Goal: Information Seeking & Learning: Learn about a topic

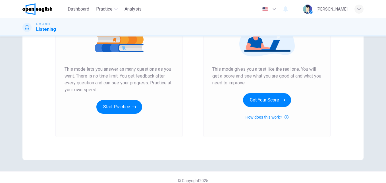
scroll to position [87, 0]
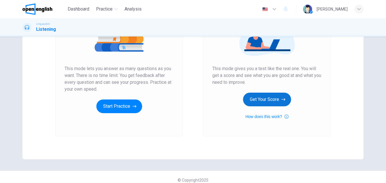
click at [277, 103] on button "Get Your Score" at bounding box center [267, 99] width 48 height 14
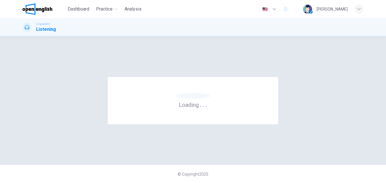
scroll to position [0, 0]
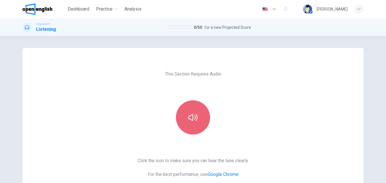
click at [186, 117] on button "button" at bounding box center [193, 117] width 34 height 34
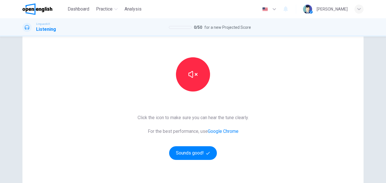
scroll to position [52, 0]
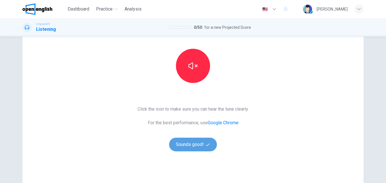
click at [203, 141] on button "Sounds good!" at bounding box center [193, 144] width 48 height 14
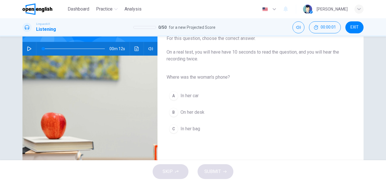
click at [30, 48] on icon "button" at bounding box center [29, 48] width 5 height 5
type input "*"
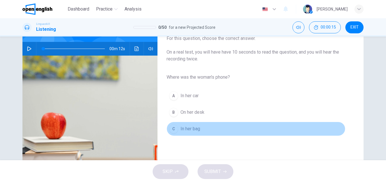
click at [190, 129] on span "In her bag" at bounding box center [191, 128] width 20 height 7
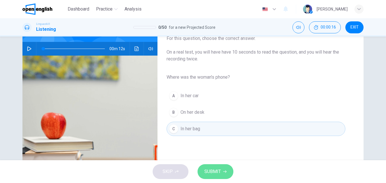
click at [208, 173] on span "SUBMIT" at bounding box center [213, 171] width 17 height 8
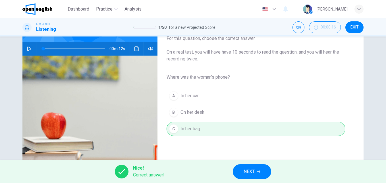
click at [246, 174] on span "NEXT" at bounding box center [249, 171] width 11 height 8
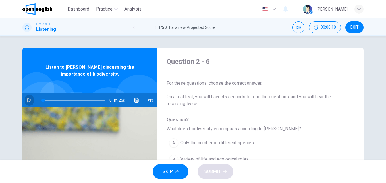
click at [25, 98] on button "button" at bounding box center [29, 100] width 9 height 14
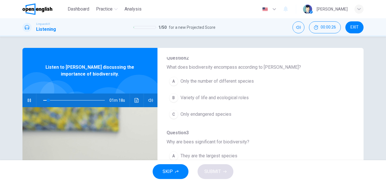
scroll to position [63, 0]
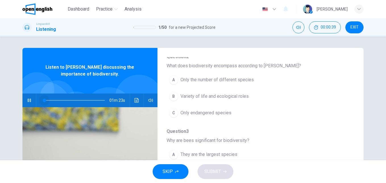
click at [43, 100] on span at bounding box center [74, 100] width 62 height 8
click at [224, 94] on span "Variety of life and ecological roles" at bounding box center [215, 96] width 68 height 7
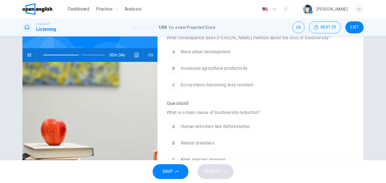
scroll to position [192, 0]
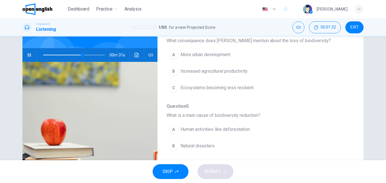
click at [48, 54] on span at bounding box center [74, 55] width 62 height 8
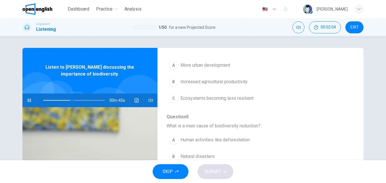
scroll to position [229, 0]
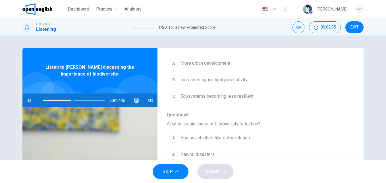
click at [246, 97] on span "Ecosystems becoming less resilient" at bounding box center [217, 96] width 73 height 7
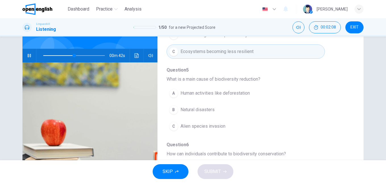
scroll to position [46, 0]
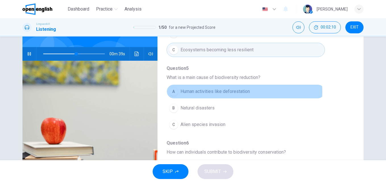
click at [236, 92] on span "Human activities like deforestation" at bounding box center [215, 91] width 69 height 7
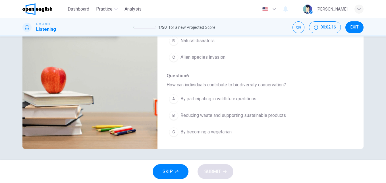
scroll to position [246, 0]
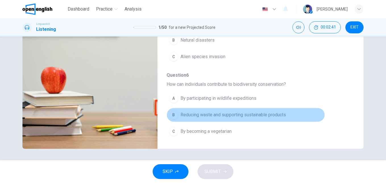
click at [269, 115] on span "Reducing waste and supporting sustainable products" at bounding box center [234, 114] width 106 height 7
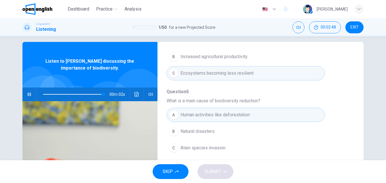
scroll to position [0, 0]
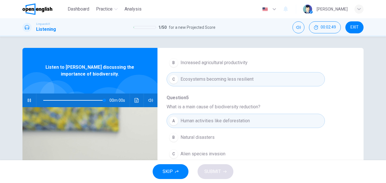
type input "*"
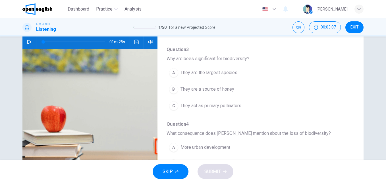
scroll to position [84, 0]
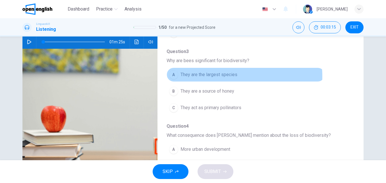
click at [218, 76] on span "They are the largest species" at bounding box center [209, 74] width 57 height 7
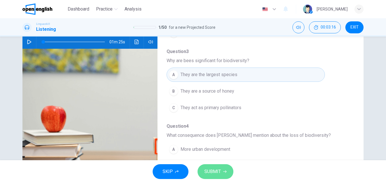
click at [208, 174] on span "SUBMIT" at bounding box center [213, 171] width 17 height 8
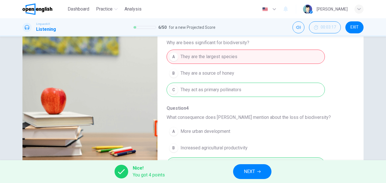
scroll to position [97, 0]
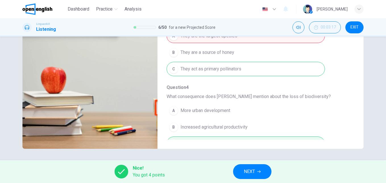
click at [251, 167] on button "NEXT" at bounding box center [252, 171] width 38 height 15
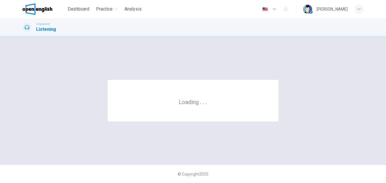
scroll to position [0, 0]
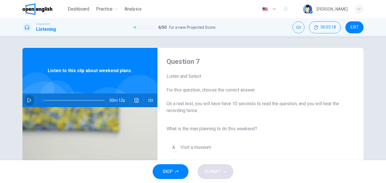
click at [27, 98] on icon "button" at bounding box center [29, 100] width 4 height 5
drag, startPoint x: 383, startPoint y: 59, endPoint x: 385, endPoint y: 73, distance: 14.1
click at [385, 73] on div "Question 7 Listen and Select For this question, choose the correct answer. On a…" at bounding box center [193, 98] width 386 height 124
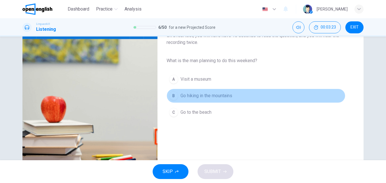
click at [190, 95] on span "Go hiking in the mountains" at bounding box center [207, 95] width 52 height 7
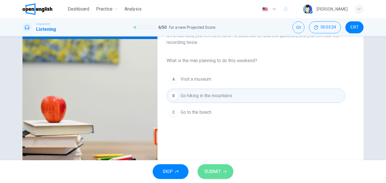
click at [210, 166] on button "SUBMIT" at bounding box center [216, 171] width 36 height 15
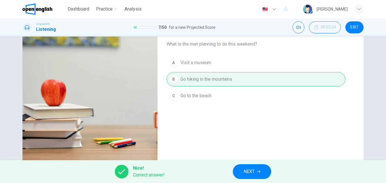
scroll to position [97, 0]
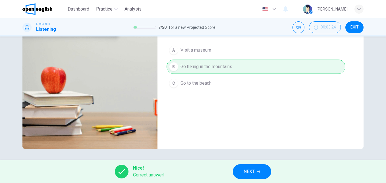
type input "**"
click at [248, 170] on span "NEXT" at bounding box center [249, 171] width 11 height 8
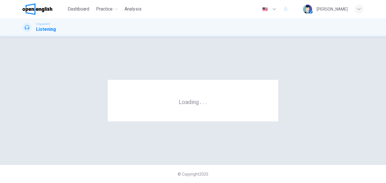
scroll to position [0, 0]
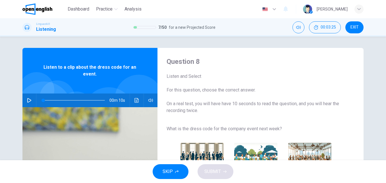
click at [27, 100] on icon "button" at bounding box center [29, 100] width 5 height 5
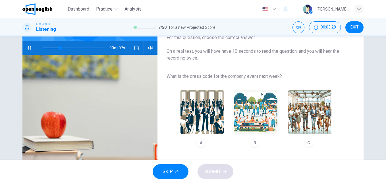
scroll to position [55, 0]
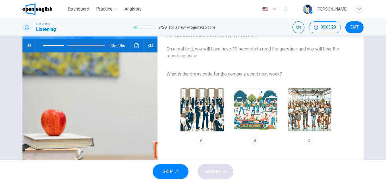
click at [313, 115] on img "button" at bounding box center [310, 109] width 43 height 43
click at [213, 169] on span "SUBMIT" at bounding box center [213, 171] width 17 height 8
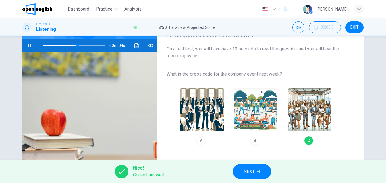
type input "**"
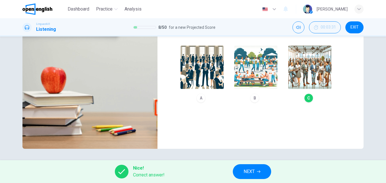
click at [239, 173] on button "NEXT" at bounding box center [252, 171] width 38 height 15
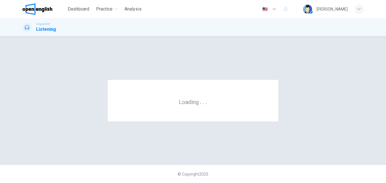
scroll to position [0, 0]
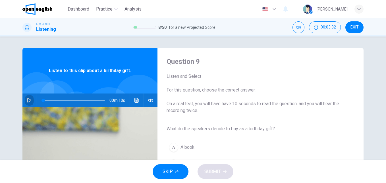
click at [27, 101] on icon "button" at bounding box center [29, 100] width 5 height 5
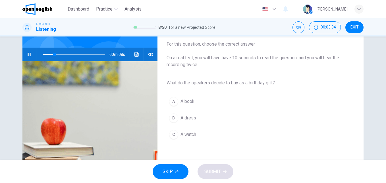
scroll to position [46, 0]
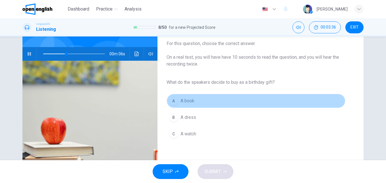
click at [181, 100] on span "A book" at bounding box center [188, 100] width 14 height 7
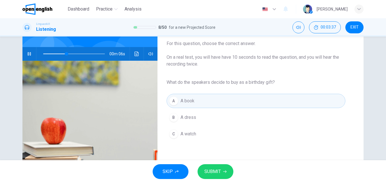
click at [209, 171] on span "SUBMIT" at bounding box center [213, 171] width 17 height 8
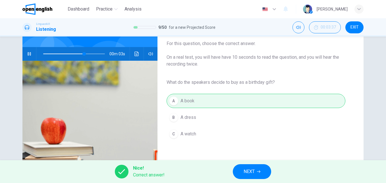
type input "**"
click at [247, 171] on span "NEXT" at bounding box center [249, 171] width 11 height 8
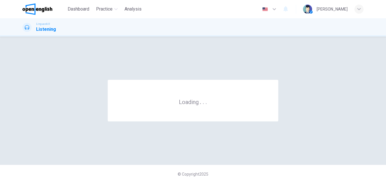
scroll to position [0, 0]
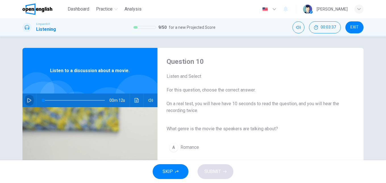
click at [29, 100] on icon "button" at bounding box center [29, 100] width 4 height 5
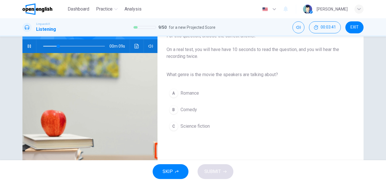
scroll to position [59, 0]
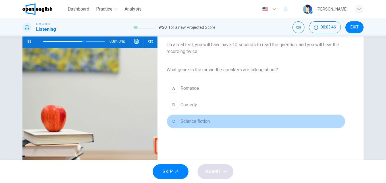
click at [197, 122] on span "Science fiction" at bounding box center [195, 121] width 29 height 7
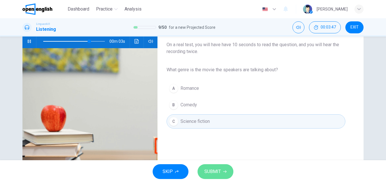
click at [208, 175] on span "SUBMIT" at bounding box center [213, 171] width 17 height 8
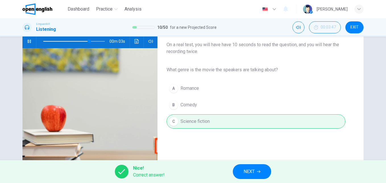
type input "**"
click at [248, 172] on span "NEXT" at bounding box center [249, 171] width 11 height 8
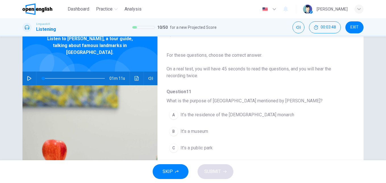
scroll to position [34, 0]
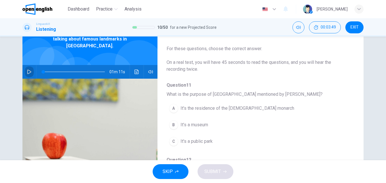
click at [25, 69] on button "button" at bounding box center [29, 72] width 9 height 14
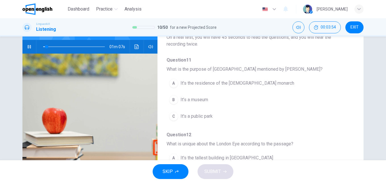
scroll to position [59, 0]
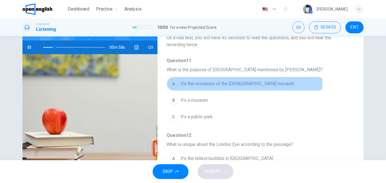
click at [227, 85] on span "It’s the residence of the [DEMOGRAPHIC_DATA] monarch" at bounding box center [238, 83] width 114 height 7
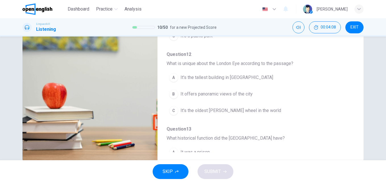
scroll to position [58, 0]
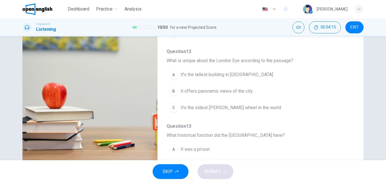
click at [228, 89] on span "It offers panoramic views of the city" at bounding box center [217, 91] width 72 height 7
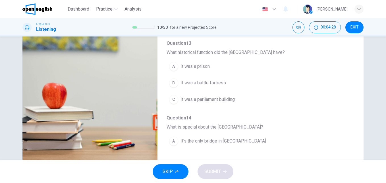
scroll to position [141, 0]
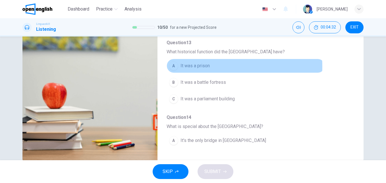
click at [207, 66] on span "It was a prison" at bounding box center [195, 65] width 29 height 7
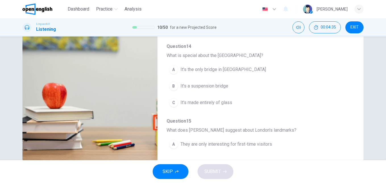
scroll to position [213, 0]
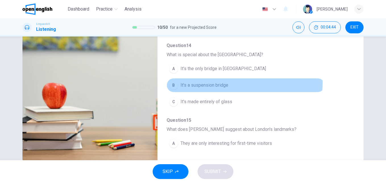
click at [209, 82] on span "It's a suspension bridge" at bounding box center [205, 85] width 48 height 7
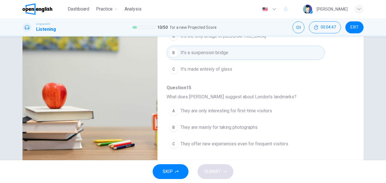
scroll to position [97, 0]
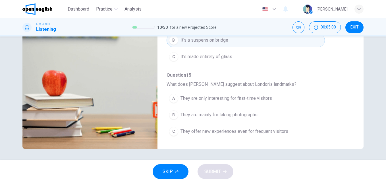
type input "*"
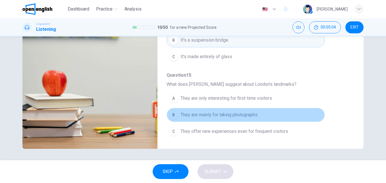
click at [248, 113] on span "They are mainly for taking photographs" at bounding box center [219, 114] width 77 height 7
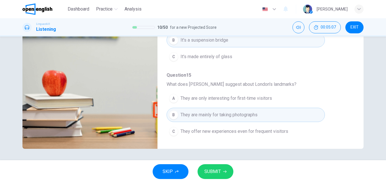
click at [221, 170] on button "SUBMIT" at bounding box center [216, 171] width 36 height 15
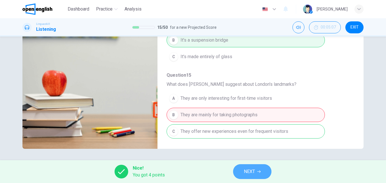
click at [250, 172] on span "NEXT" at bounding box center [249, 171] width 11 height 8
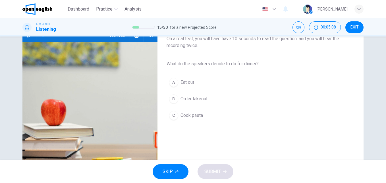
scroll to position [65, 0]
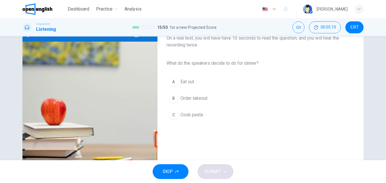
drag, startPoint x: 383, startPoint y: 124, endPoint x: 384, endPoint y: 111, distance: 12.9
click at [384, 111] on div "Question 16 Listen and Select For this question, choose the correct answer. On …" at bounding box center [193, 98] width 386 height 124
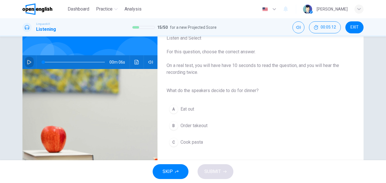
click at [29, 60] on icon "button" at bounding box center [29, 62] width 5 height 5
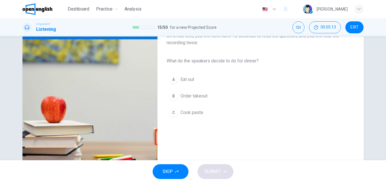
scroll to position [73, 0]
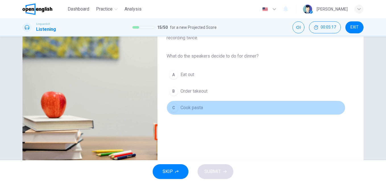
click at [190, 109] on span "Cook pasta" at bounding box center [192, 107] width 22 height 7
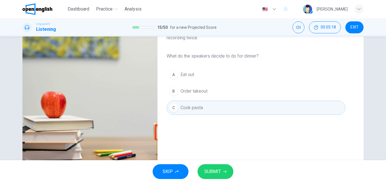
type input "*"
click at [220, 172] on span "SUBMIT" at bounding box center [213, 171] width 17 height 8
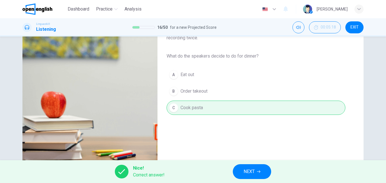
click at [252, 169] on span "NEXT" at bounding box center [249, 171] width 11 height 8
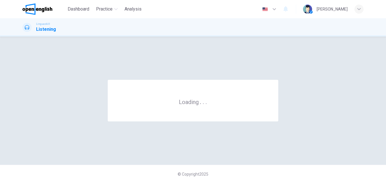
scroll to position [0, 0]
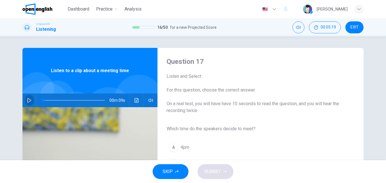
click at [30, 98] on icon "button" at bounding box center [29, 100] width 5 height 5
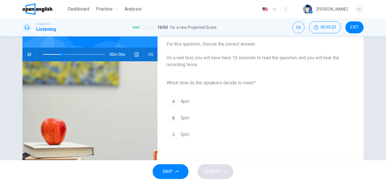
scroll to position [47, 0]
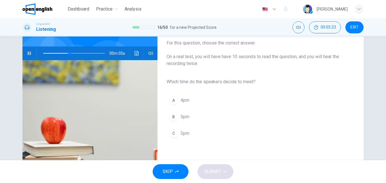
click at [181, 134] on span "3pm" at bounding box center [185, 133] width 9 height 7
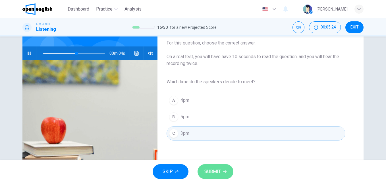
click at [206, 169] on span "SUBMIT" at bounding box center [213, 171] width 17 height 8
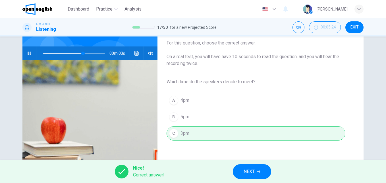
click at [241, 172] on button "NEXT" at bounding box center [252, 171] width 38 height 15
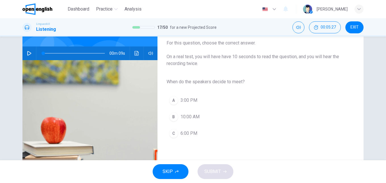
click at [27, 51] on button "button" at bounding box center [29, 53] width 9 height 14
click at [195, 102] on span "3:00 PM" at bounding box center [189, 100] width 17 height 7
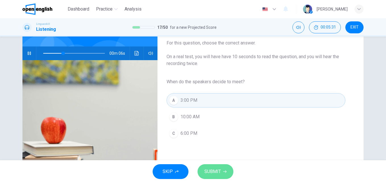
click at [220, 170] on span "SUBMIT" at bounding box center [213, 171] width 17 height 8
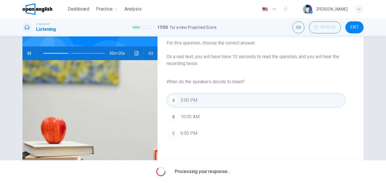
type input "**"
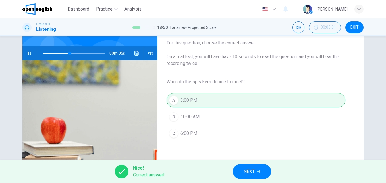
click at [240, 170] on button "NEXT" at bounding box center [252, 171] width 38 height 15
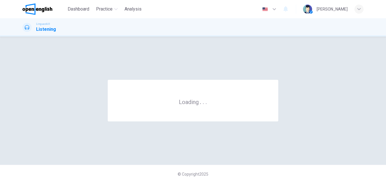
scroll to position [0, 0]
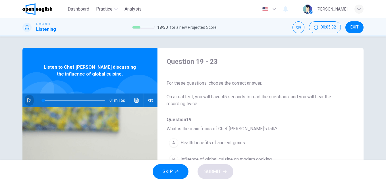
click at [29, 100] on icon "button" at bounding box center [29, 100] width 4 height 5
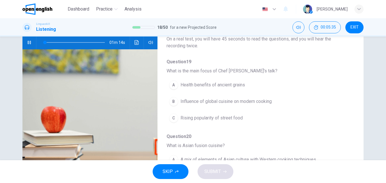
scroll to position [58, 0]
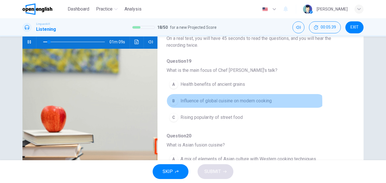
click at [230, 102] on span "Influence of global cuisine on modern cooking" at bounding box center [226, 100] width 91 height 7
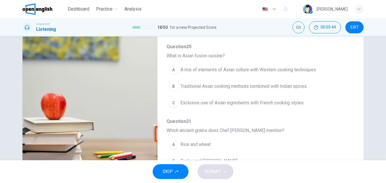
scroll to position [78, 0]
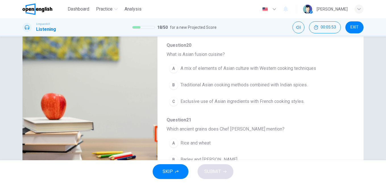
click at [262, 69] on span "A mix of elements of Asian culture with Western cooking techniques" at bounding box center [249, 68] width 136 height 7
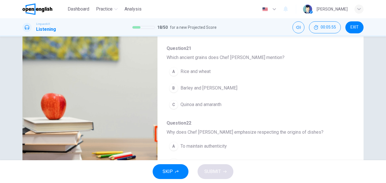
scroll to position [164, 0]
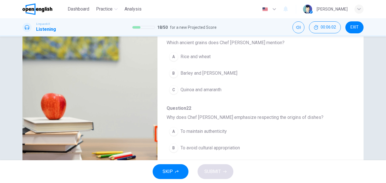
click at [215, 87] on span "Quinoa and amaranth" at bounding box center [201, 89] width 41 height 7
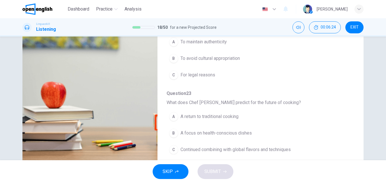
scroll to position [246, 0]
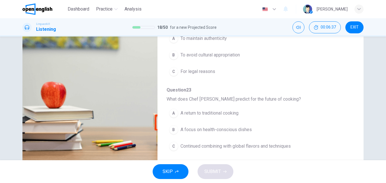
click at [222, 56] on span "To avoid cultural appropriation" at bounding box center [210, 55] width 59 height 7
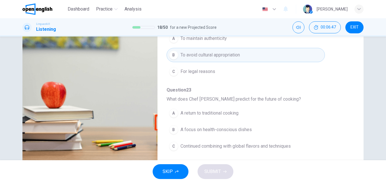
click at [242, 145] on span "Continued combining with global flavors and techniques" at bounding box center [236, 146] width 110 height 7
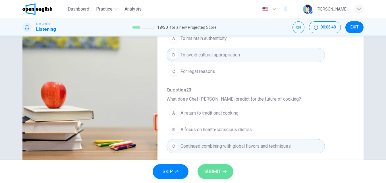
click at [227, 168] on button "SUBMIT" at bounding box center [216, 171] width 36 height 15
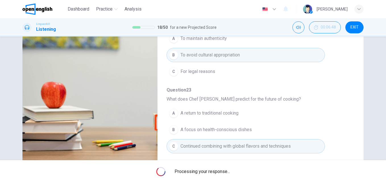
type input "*"
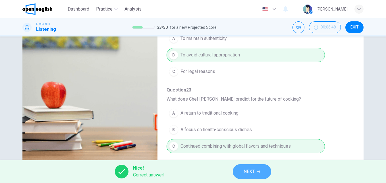
click at [258, 174] on button "NEXT" at bounding box center [252, 171] width 38 height 15
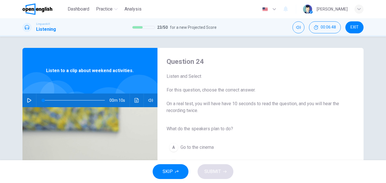
click at [27, 99] on icon "button" at bounding box center [29, 100] width 4 height 5
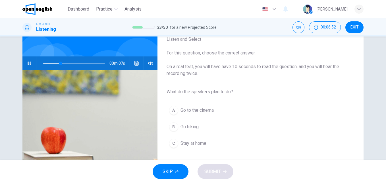
scroll to position [39, 0]
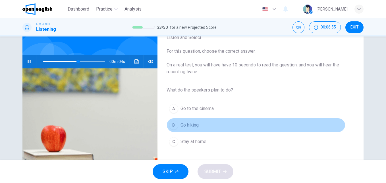
click at [186, 125] on span "Go hiking" at bounding box center [190, 125] width 18 height 7
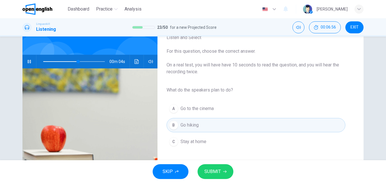
click at [215, 169] on span "SUBMIT" at bounding box center [213, 171] width 17 height 8
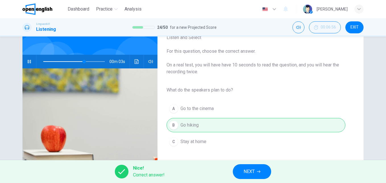
type input "**"
click at [245, 168] on span "NEXT" at bounding box center [249, 171] width 11 height 8
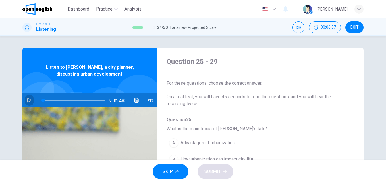
click at [27, 99] on icon "button" at bounding box center [29, 100] width 5 height 5
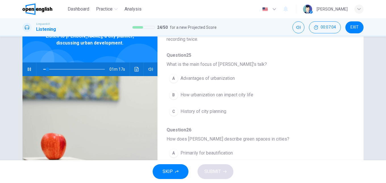
scroll to position [34, 0]
click at [228, 95] on span "How urbanization can impact city life" at bounding box center [217, 94] width 73 height 7
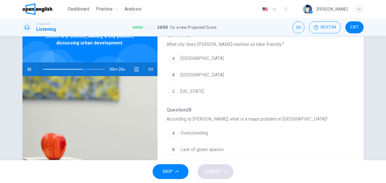
scroll to position [199, 0]
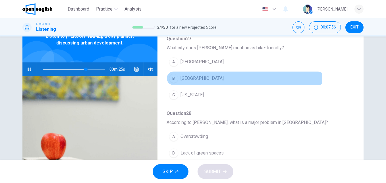
click at [204, 81] on span "[GEOGRAPHIC_DATA]" at bounding box center [202, 78] width 43 height 7
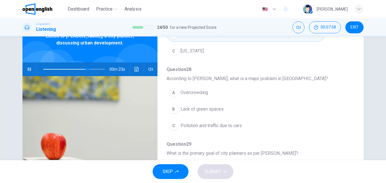
scroll to position [245, 0]
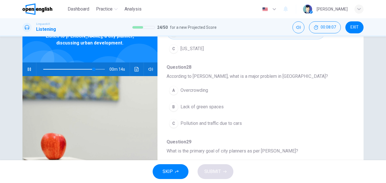
click at [223, 124] on span "Pollution and traffic due to cars" at bounding box center [211, 123] width 61 height 7
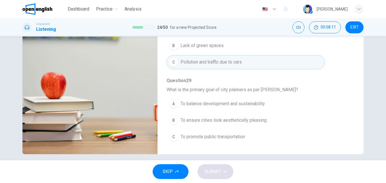
scroll to position [92, 0]
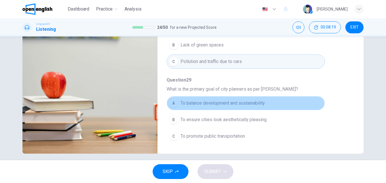
click at [247, 103] on span "To balance development and sustainability" at bounding box center [223, 103] width 85 height 7
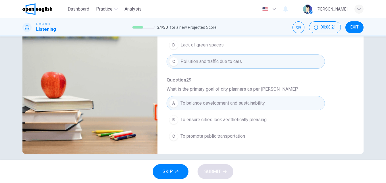
type input "*"
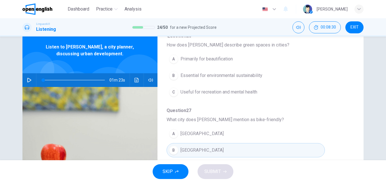
scroll to position [137, 0]
click at [249, 76] on span "Essential for environmental sustainability" at bounding box center [222, 76] width 82 height 7
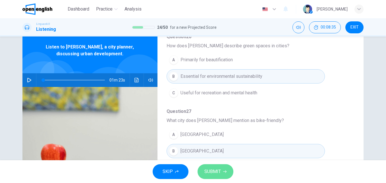
click at [220, 170] on span "SUBMIT" at bounding box center [213, 171] width 17 height 8
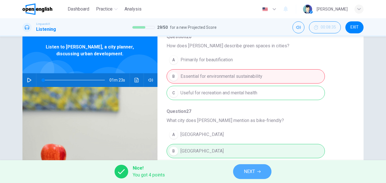
click at [255, 173] on span "NEXT" at bounding box center [249, 171] width 11 height 8
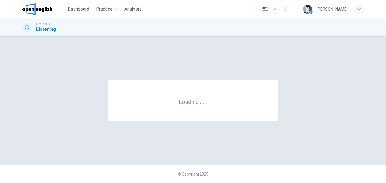
scroll to position [0, 0]
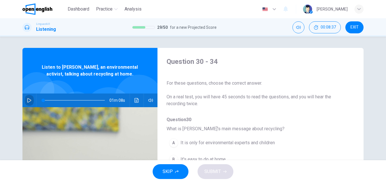
click at [27, 99] on icon "button" at bounding box center [29, 100] width 5 height 5
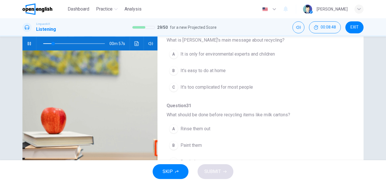
scroll to position [33, 0]
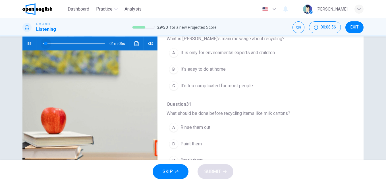
click at [44, 44] on span at bounding box center [74, 44] width 62 height 8
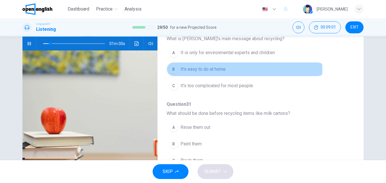
drag, startPoint x: 201, startPoint y: 71, endPoint x: 217, endPoint y: 71, distance: 15.7
click at [201, 71] on span "It's easy to do at home" at bounding box center [203, 69] width 45 height 7
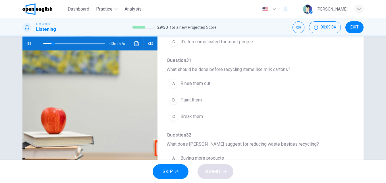
scroll to position [79, 0]
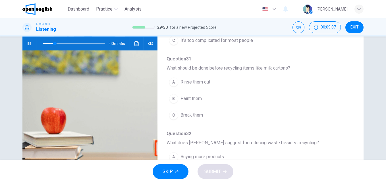
click at [207, 83] on span "Rinse them out" at bounding box center [196, 82] width 30 height 7
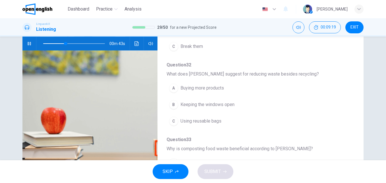
scroll to position [147, 0]
click at [58, 42] on span at bounding box center [74, 44] width 62 height 8
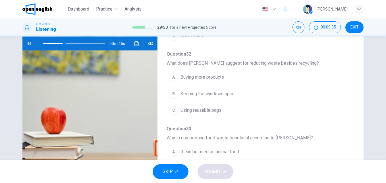
scroll to position [164, 0]
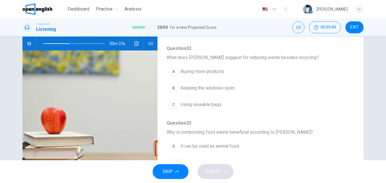
click at [215, 101] on span "Using reusable bags" at bounding box center [201, 104] width 41 height 7
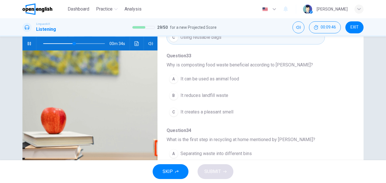
scroll to position [234, 0]
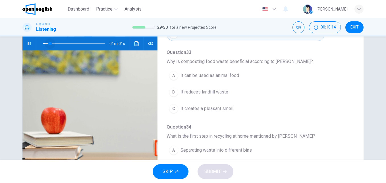
click at [48, 42] on span at bounding box center [74, 44] width 62 height 8
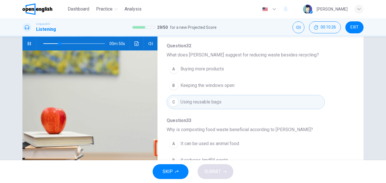
scroll to position [166, 0]
click at [345, 76] on div "Question 30 - 34 For these questions, choose the correct answer. On a real test…" at bounding box center [256, 90] width 197 height 180
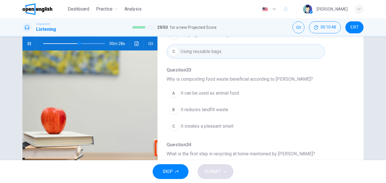
scroll to position [220, 0]
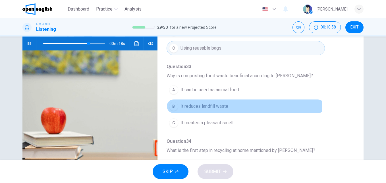
click at [218, 105] on span "It reduces landfill waste" at bounding box center [205, 106] width 48 height 7
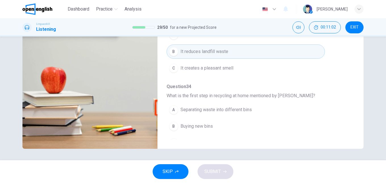
scroll to position [246, 0]
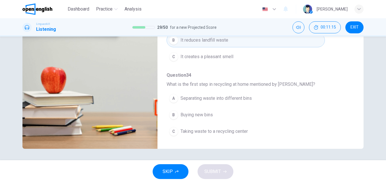
type input "*"
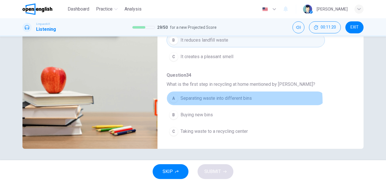
click at [196, 103] on button "A Separating waste into different bins" at bounding box center [246, 98] width 159 height 14
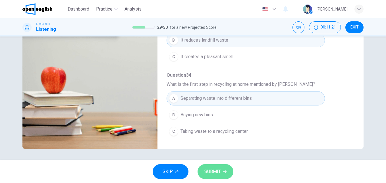
click at [207, 172] on span "SUBMIT" at bounding box center [213, 171] width 17 height 8
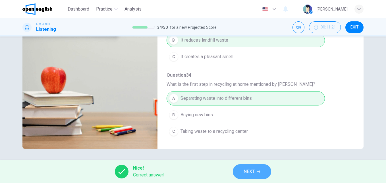
click at [245, 172] on span "NEXT" at bounding box center [249, 171] width 11 height 8
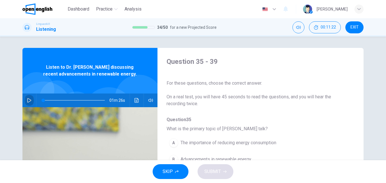
click at [27, 100] on icon "button" at bounding box center [29, 100] width 5 height 5
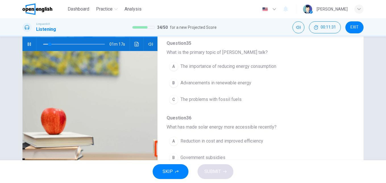
scroll to position [22, 0]
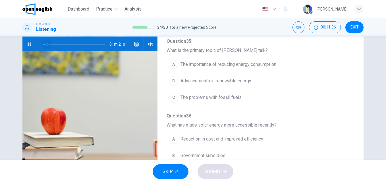
click at [46, 44] on span at bounding box center [46, 43] width 3 height 3
click at [46, 43] on span at bounding box center [47, 43] width 3 height 3
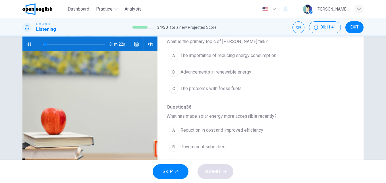
scroll to position [33, 0]
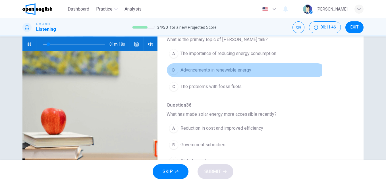
click at [221, 71] on span "Advancements in renewable energy" at bounding box center [216, 70] width 71 height 7
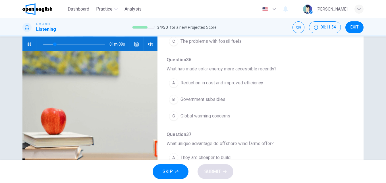
scroll to position [79, 0]
click at [350, 98] on div "Question 35 - 39 For these questions, choose the correct answer. On a real test…" at bounding box center [256, 12] width 197 height 180
click at [59, 42] on span at bounding box center [74, 44] width 62 height 8
click at [252, 83] on span "Reduction in cost and improved efficiency" at bounding box center [222, 82] width 83 height 7
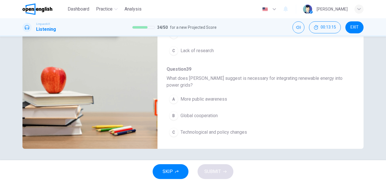
scroll to position [252, 0]
type input "*"
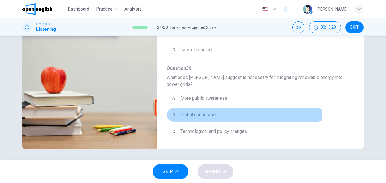
click at [213, 116] on span "Global cooperation" at bounding box center [199, 114] width 37 height 7
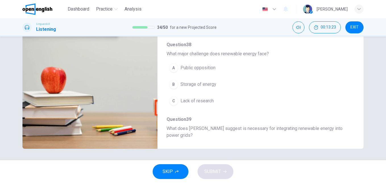
scroll to position [197, 0]
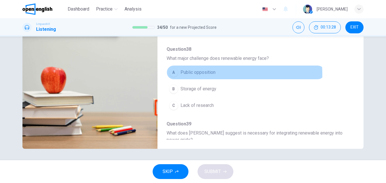
click at [202, 75] on span "Public opposition" at bounding box center [198, 72] width 35 height 7
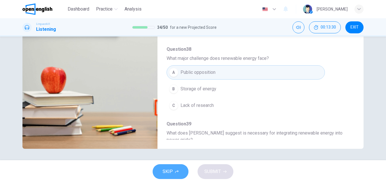
click at [179, 175] on button "SKIP" at bounding box center [171, 171] width 36 height 15
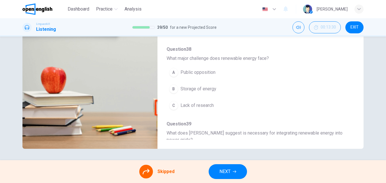
click at [208, 73] on div "A Public opposition B Storage of energy C Lack of research" at bounding box center [256, 89] width 179 height 50
click at [189, 73] on div "A Public opposition B Storage of energy C Lack of research" at bounding box center [256, 89] width 179 height 50
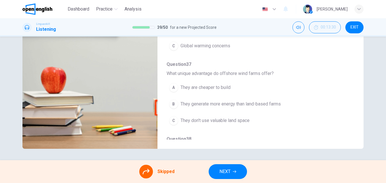
scroll to position [104, 0]
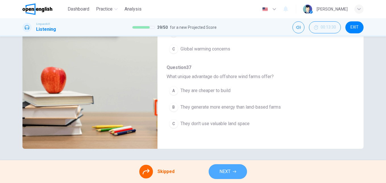
click at [224, 167] on button "NEXT" at bounding box center [228, 171] width 38 height 15
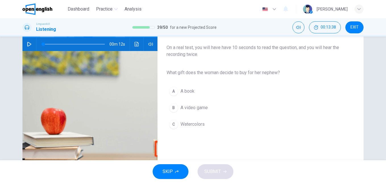
scroll to position [55, 0]
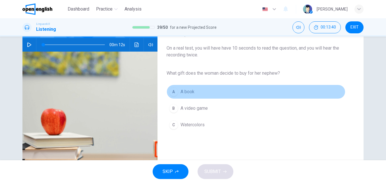
click at [193, 92] on span "A book" at bounding box center [188, 91] width 14 height 7
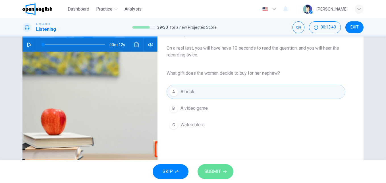
click at [205, 170] on span "SUBMIT" at bounding box center [213, 171] width 17 height 8
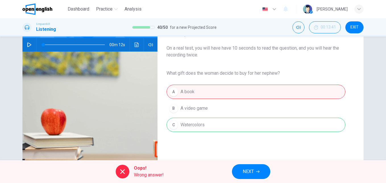
click at [210, 124] on div "A A book B A video game C Watercolors" at bounding box center [256, 108] width 179 height 50
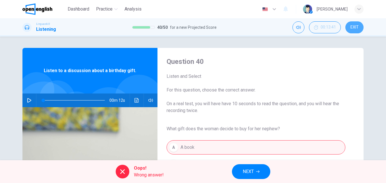
click at [359, 27] on button "EXIT" at bounding box center [355, 27] width 18 height 12
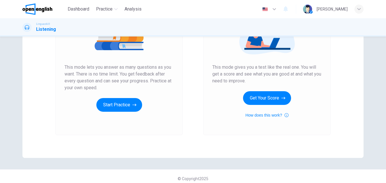
scroll to position [90, 0]
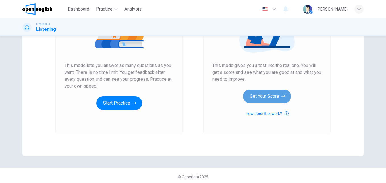
click at [254, 95] on button "Get Your Score" at bounding box center [267, 96] width 48 height 14
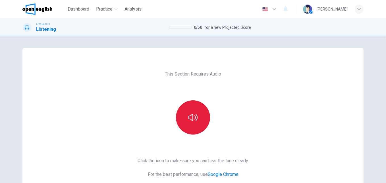
click at [181, 123] on button "button" at bounding box center [193, 117] width 34 height 34
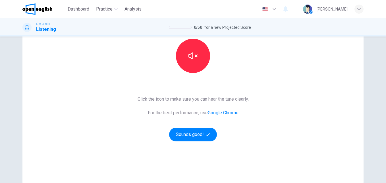
scroll to position [62, 0]
click at [201, 136] on button "Sounds good!" at bounding box center [193, 134] width 48 height 14
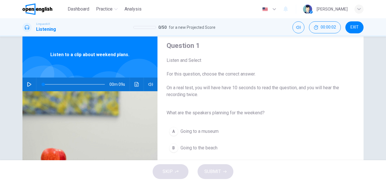
scroll to position [37, 0]
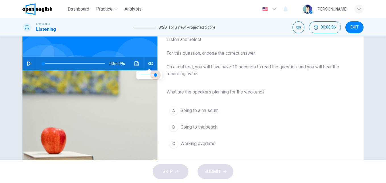
type input "***"
drag, startPoint x: 157, startPoint y: 75, endPoint x: 153, endPoint y: 76, distance: 4.0
click at [153, 76] on span at bounding box center [153, 74] width 3 height 3
click at [30, 61] on icon "button" at bounding box center [29, 63] width 5 height 5
click at [209, 127] on span "Going to the beach" at bounding box center [199, 127] width 37 height 7
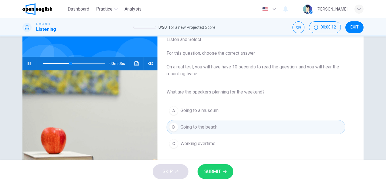
click at [210, 170] on span "SUBMIT" at bounding box center [213, 171] width 17 height 8
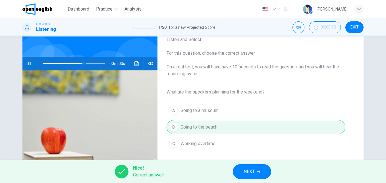
type input "**"
click at [243, 170] on button "NEXT" at bounding box center [252, 171] width 38 height 15
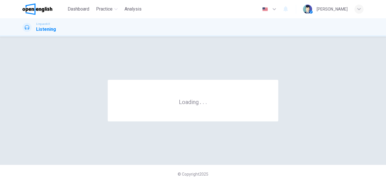
scroll to position [0, 0]
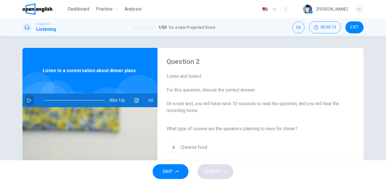
click at [28, 98] on icon "button" at bounding box center [29, 100] width 5 height 5
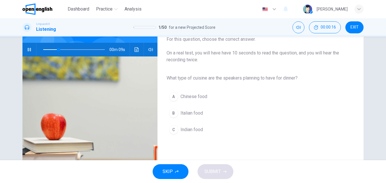
scroll to position [52, 0]
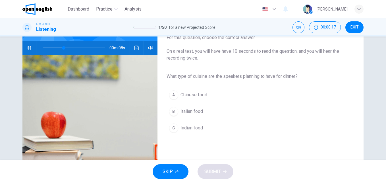
click at [187, 112] on span "Italian food" at bounding box center [192, 111] width 22 height 7
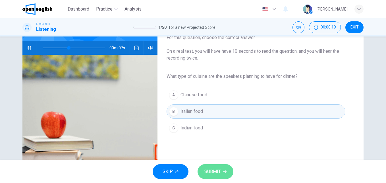
click at [224, 174] on button "SUBMIT" at bounding box center [216, 171] width 36 height 15
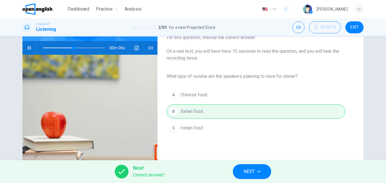
type input "**"
click at [249, 167] on span "NEXT" at bounding box center [249, 171] width 11 height 8
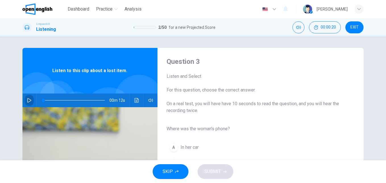
click at [27, 96] on button "button" at bounding box center [29, 100] width 9 height 14
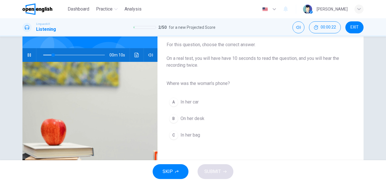
scroll to position [46, 0]
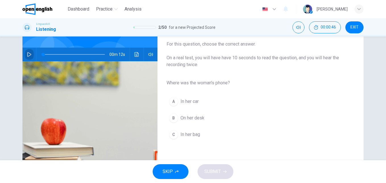
click at [28, 57] on button "button" at bounding box center [29, 55] width 9 height 14
click at [187, 136] on span "In her bag" at bounding box center [191, 134] width 20 height 7
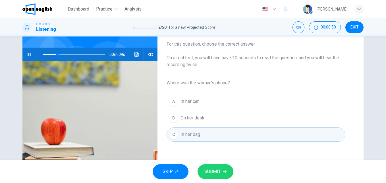
click at [214, 170] on span "SUBMIT" at bounding box center [213, 171] width 17 height 8
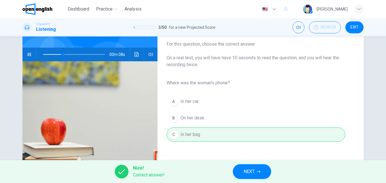
type input "**"
click at [244, 168] on span "NEXT" at bounding box center [249, 171] width 11 height 8
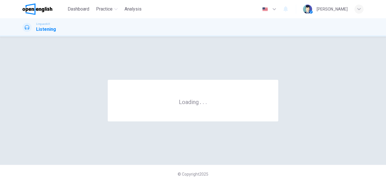
scroll to position [0, 0]
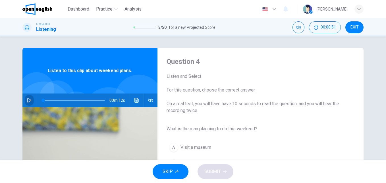
click at [30, 101] on icon "button" at bounding box center [29, 100] width 5 height 5
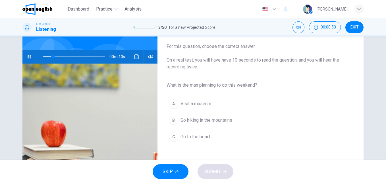
scroll to position [46, 0]
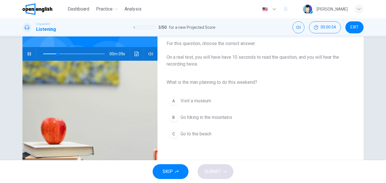
click at [200, 116] on span "Go hiking in the mountains" at bounding box center [207, 117] width 52 height 7
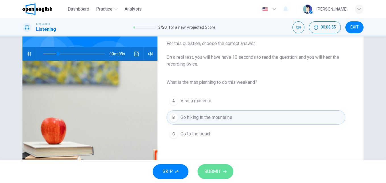
click at [219, 174] on span "SUBMIT" at bounding box center [213, 171] width 17 height 8
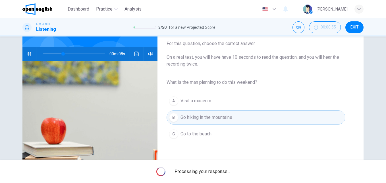
type input "**"
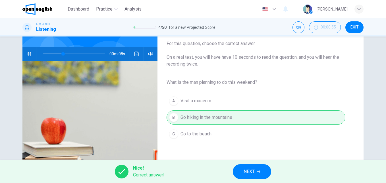
click at [242, 170] on button "NEXT" at bounding box center [252, 171] width 38 height 15
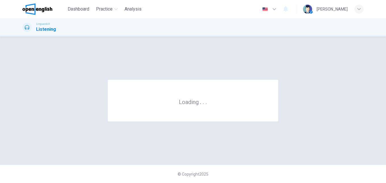
scroll to position [0, 0]
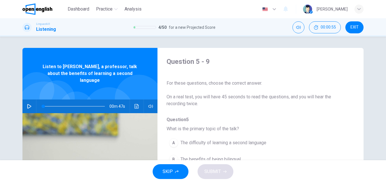
click at [27, 104] on icon "button" at bounding box center [29, 106] width 4 height 5
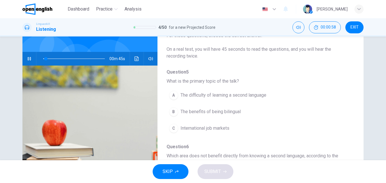
scroll to position [48, 0]
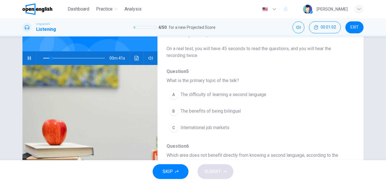
click at [213, 112] on span "The benefits of being bilingual" at bounding box center [211, 111] width 60 height 7
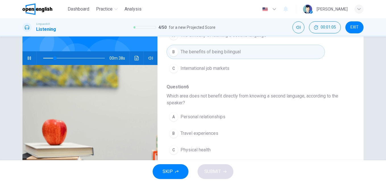
scroll to position [78, 0]
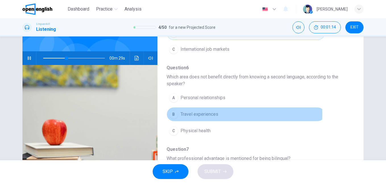
click at [201, 114] on span "Travel experiences" at bounding box center [200, 114] width 38 height 7
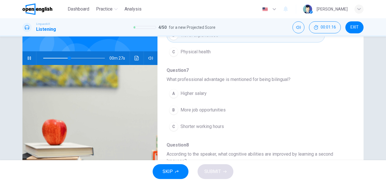
scroll to position [164, 0]
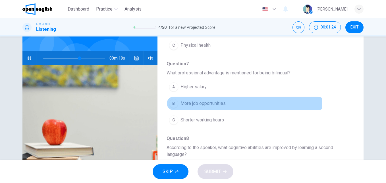
click at [204, 104] on span "More job opportunities" at bounding box center [203, 103] width 45 height 7
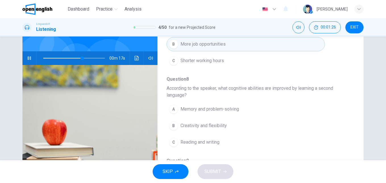
scroll to position [229, 0]
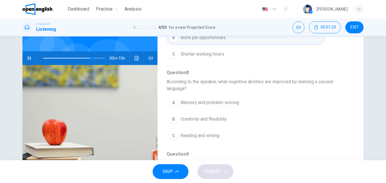
click at [225, 101] on span "Memory and problem-solving" at bounding box center [210, 102] width 59 height 7
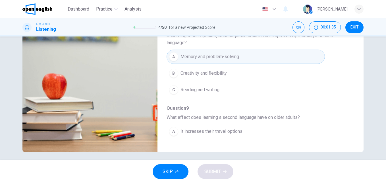
scroll to position [97, 0]
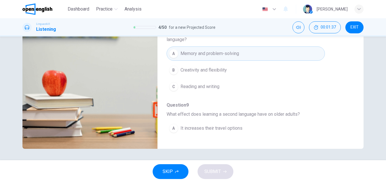
drag, startPoint x: 350, startPoint y: 112, endPoint x: 348, endPoint y: 120, distance: 8.3
click at [353, 127] on div "Question 5 - 9 For these questions, choose the correct answer. On a real test, …" at bounding box center [256, 50] width 197 height 180
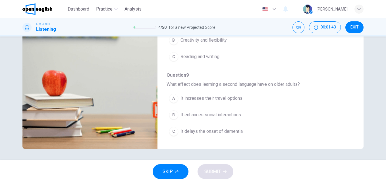
type input "*"
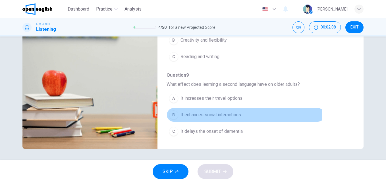
click at [190, 116] on span "It enhances social interactions" at bounding box center [211, 114] width 61 height 7
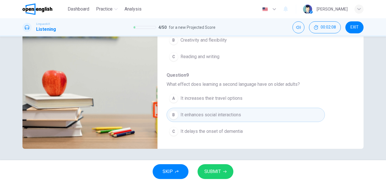
click at [205, 166] on button "SUBMIT" at bounding box center [216, 171] width 36 height 15
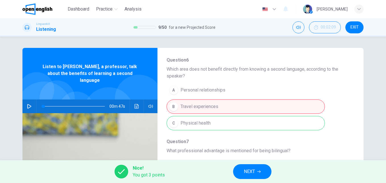
scroll to position [119, 0]
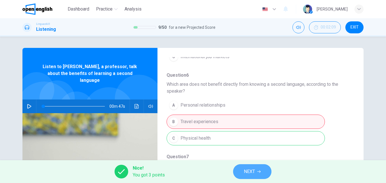
click at [256, 170] on button "NEXT" at bounding box center [252, 171] width 38 height 15
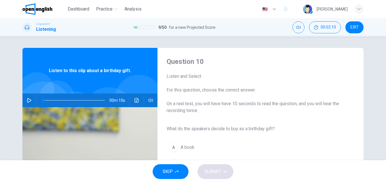
click at [30, 100] on button "button" at bounding box center [29, 100] width 9 height 14
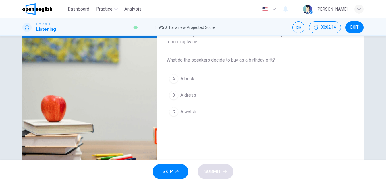
scroll to position [69, 0]
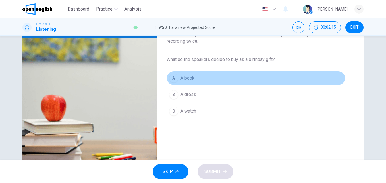
click at [191, 81] on span "A book" at bounding box center [188, 78] width 14 height 7
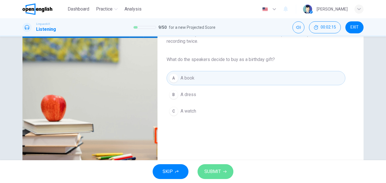
click at [223, 172] on icon "button" at bounding box center [224, 171] width 3 height 3
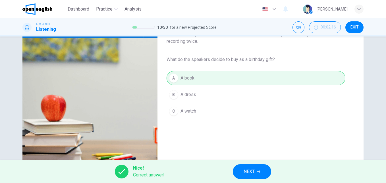
type input "**"
click at [266, 170] on button "NEXT" at bounding box center [252, 171] width 38 height 15
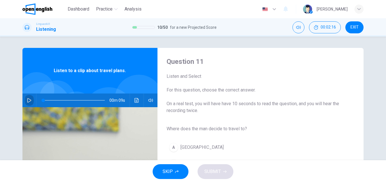
click at [29, 98] on icon "button" at bounding box center [29, 100] width 5 height 5
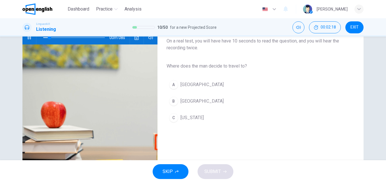
scroll to position [64, 0]
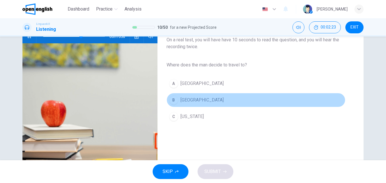
click at [182, 102] on span "Rome" at bounding box center [202, 99] width 43 height 7
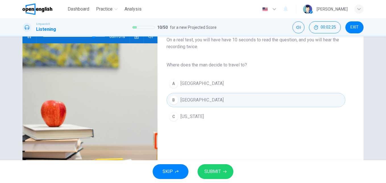
click at [226, 162] on div "SKIP SUBMIT" at bounding box center [193, 171] width 386 height 23
type input "*"
click at [221, 168] on button "SUBMIT" at bounding box center [216, 171] width 36 height 15
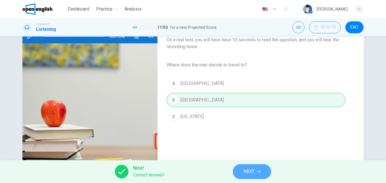
click at [243, 168] on button "NEXT" at bounding box center [252, 171] width 38 height 15
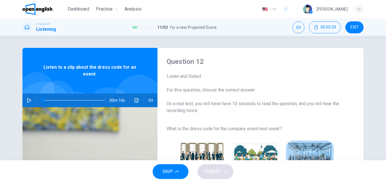
click at [300, 153] on img "button" at bounding box center [310, 164] width 43 height 43
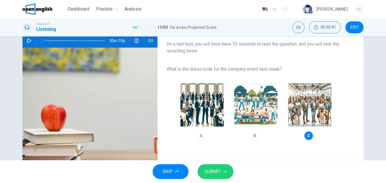
scroll to position [61, 0]
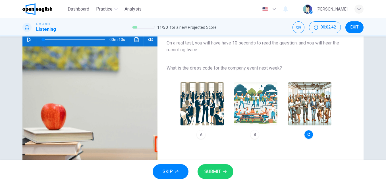
click at [222, 169] on button "SUBMIT" at bounding box center [216, 171] width 36 height 15
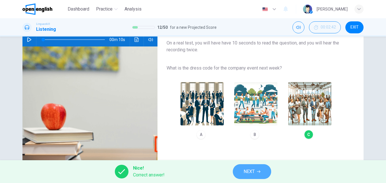
click at [260, 168] on button "NEXT" at bounding box center [252, 171] width 38 height 15
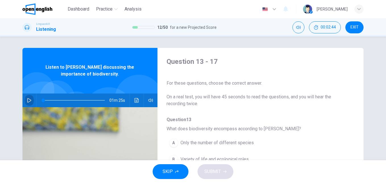
click at [28, 100] on icon "button" at bounding box center [29, 100] width 5 height 5
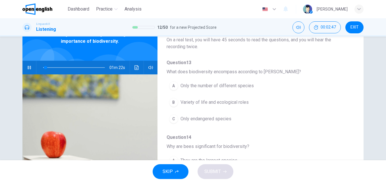
scroll to position [30, 0]
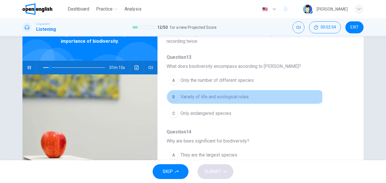
click at [226, 97] on span "Variety of life and ecological roles" at bounding box center [215, 96] width 68 height 7
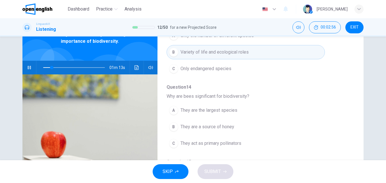
scroll to position [101, 0]
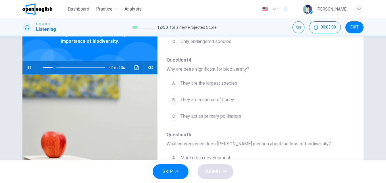
click at [53, 64] on span at bounding box center [74, 67] width 62 height 8
click at [45, 66] on span at bounding box center [74, 67] width 62 height 8
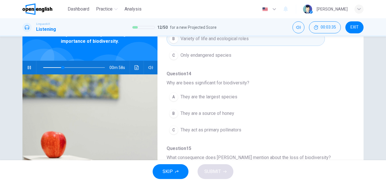
scroll to position [89, 0]
drag, startPoint x: 355, startPoint y: 94, endPoint x: 351, endPoint y: 104, distance: 10.7
click at [353, 104] on div "Question 13 - 17 For these questions, choose the correct answer. On a real test…" at bounding box center [192, 114] width 341 height 198
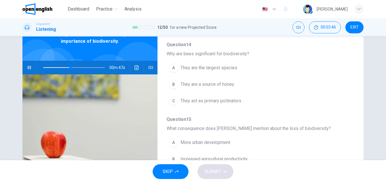
scroll to position [118, 0]
click at [66, 66] on span at bounding box center [74, 67] width 62 height 8
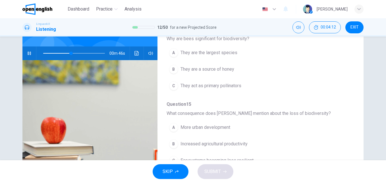
scroll to position [42, 0]
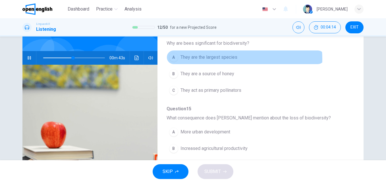
click at [228, 59] on span "They are the largest species" at bounding box center [209, 57] width 57 height 7
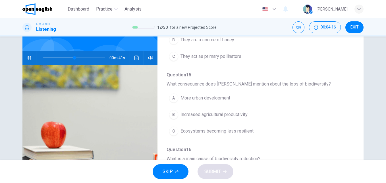
scroll to position [161, 0]
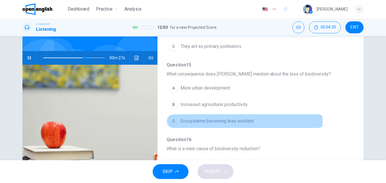
click at [241, 124] on span "Ecosystems becoming less resilient" at bounding box center [217, 121] width 73 height 7
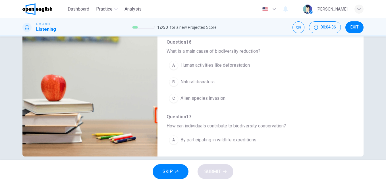
scroll to position [221, 0]
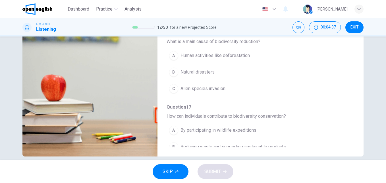
click at [234, 57] on span "Human activities like deforestation" at bounding box center [215, 55] width 69 height 7
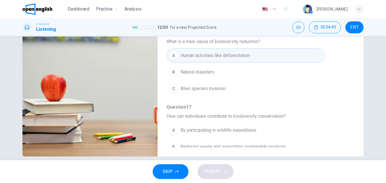
scroll to position [246, 0]
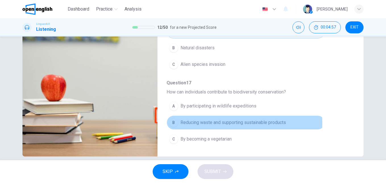
click at [207, 123] on span "Reducing waste and supporting sustainable products" at bounding box center [234, 122] width 106 height 7
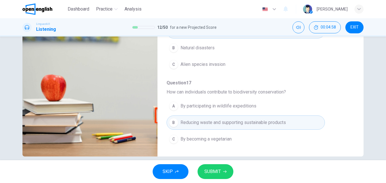
type input "*"
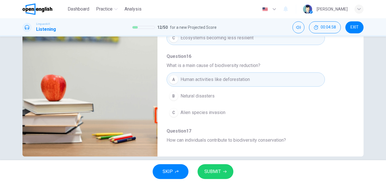
scroll to position [192, 0]
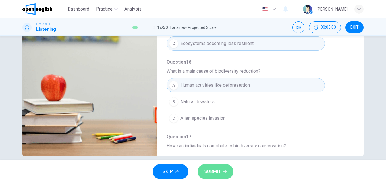
click at [221, 173] on button "SUBMIT" at bounding box center [216, 171] width 36 height 15
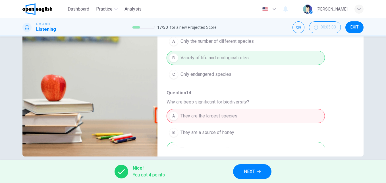
scroll to position [16, 0]
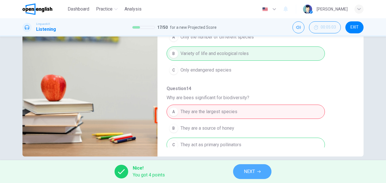
click at [260, 170] on icon "button" at bounding box center [259, 171] width 3 height 3
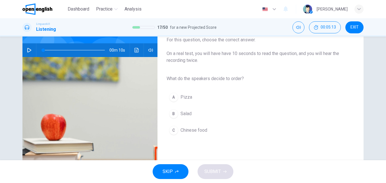
scroll to position [61, 0]
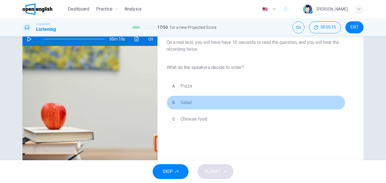
click at [191, 99] on button "B Salad" at bounding box center [256, 102] width 179 height 14
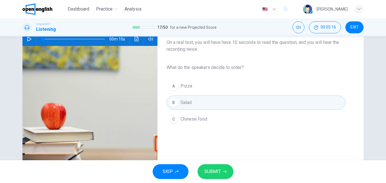
click at [221, 169] on button "SUBMIT" at bounding box center [216, 171] width 36 height 15
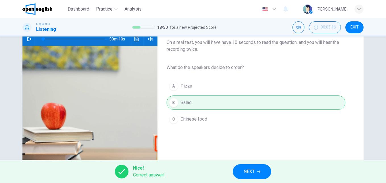
click at [258, 168] on button "NEXT" at bounding box center [252, 171] width 38 height 15
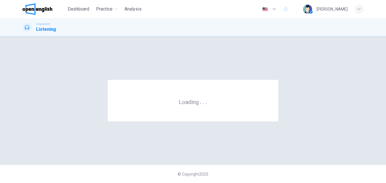
scroll to position [0, 0]
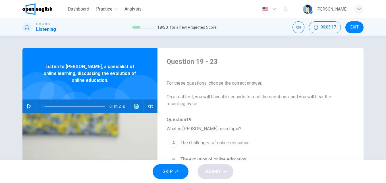
click at [30, 106] on icon "button" at bounding box center [29, 106] width 5 height 5
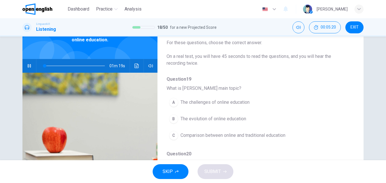
scroll to position [44, 0]
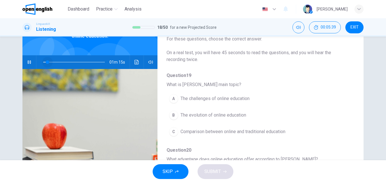
click at [46, 61] on span at bounding box center [74, 62] width 62 height 8
click at [241, 112] on span "The evolution of online education" at bounding box center [214, 115] width 66 height 7
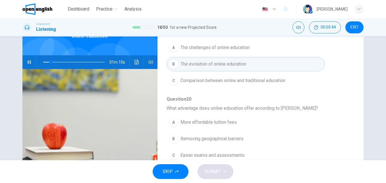
scroll to position [57, 0]
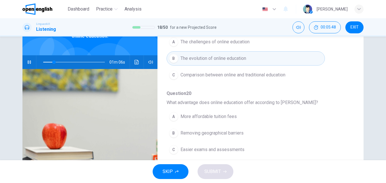
click at [354, 95] on div "Question 19 - 23 For these questions, choose the correct answer. On a real test…" at bounding box center [192, 103] width 341 height 198
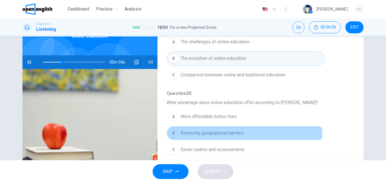
click at [206, 133] on span "Removing geographical barriers" at bounding box center [212, 132] width 63 height 7
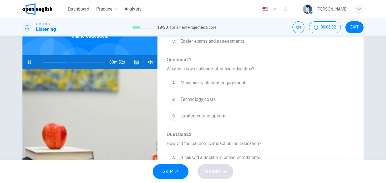
scroll to position [166, 0]
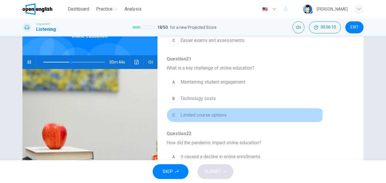
drag, startPoint x: 220, startPoint y: 112, endPoint x: 219, endPoint y: 107, distance: 4.9
click at [220, 112] on span "Limited course options" at bounding box center [204, 115] width 46 height 7
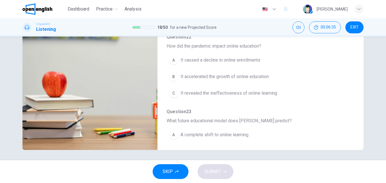
scroll to position [97, 0]
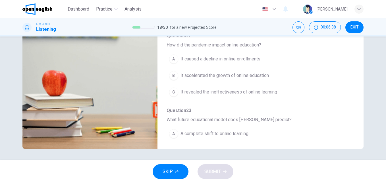
drag, startPoint x: 350, startPoint y: 109, endPoint x: 355, endPoint y: 140, distance: 32.0
click at [357, 143] on div "Question 19 - 23 For these questions, choose the correct answer. On a real test…" at bounding box center [192, 50] width 341 height 198
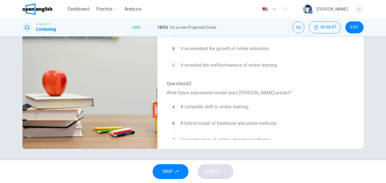
scroll to position [246, 0]
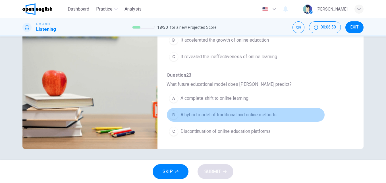
click at [271, 110] on button "B A hybrid model of traditional and online methods" at bounding box center [246, 115] width 159 height 14
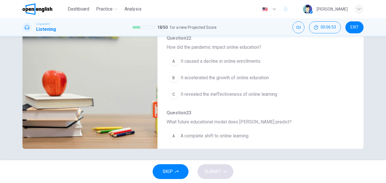
scroll to position [207, 0]
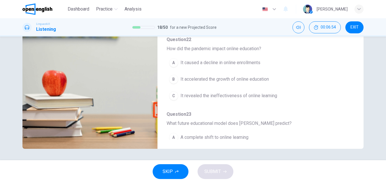
type input "*"
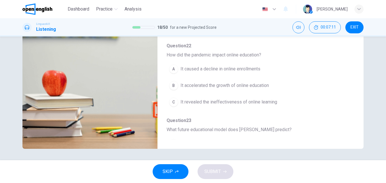
scroll to position [197, 0]
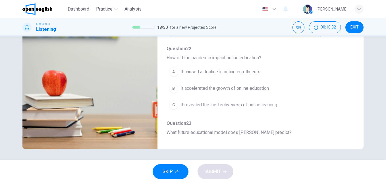
click at [242, 101] on button "C It revealed the ineffectiveness of online learning" at bounding box center [246, 105] width 159 height 14
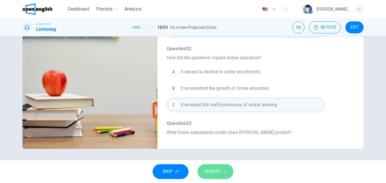
click at [222, 168] on button "SUBMIT" at bounding box center [216, 171] width 36 height 15
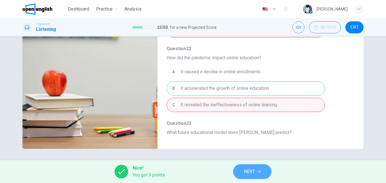
click at [260, 171] on icon "button" at bounding box center [259, 171] width 3 height 3
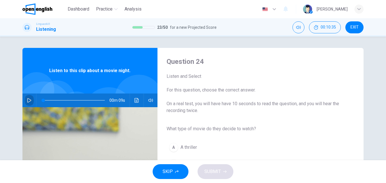
click at [29, 103] on button "button" at bounding box center [29, 100] width 9 height 14
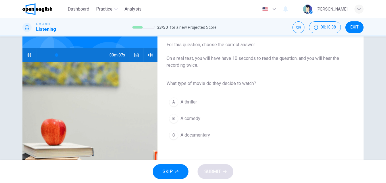
scroll to position [47, 0]
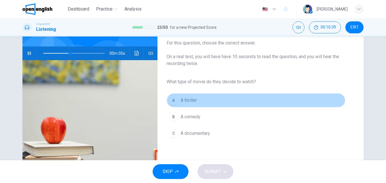
click at [221, 100] on button "A A thriller" at bounding box center [256, 100] width 179 height 14
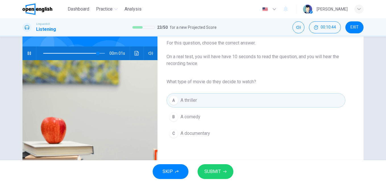
type input "*"
click at [192, 118] on span "A comedy" at bounding box center [191, 116] width 20 height 7
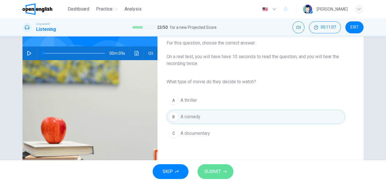
click at [219, 168] on span "SUBMIT" at bounding box center [213, 171] width 17 height 8
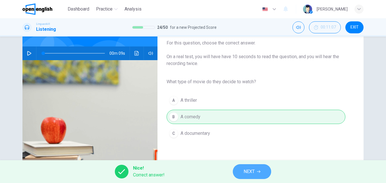
click at [248, 172] on span "NEXT" at bounding box center [249, 171] width 11 height 8
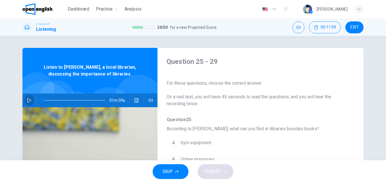
click at [30, 101] on icon "button" at bounding box center [29, 100] width 5 height 5
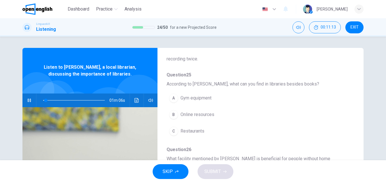
scroll to position [43, 0]
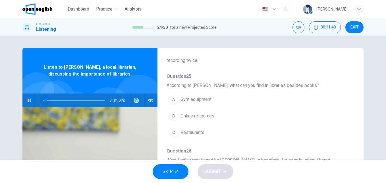
click at [44, 101] on span at bounding box center [74, 100] width 62 height 8
click at [207, 118] on span "Online resources" at bounding box center [198, 115] width 34 height 7
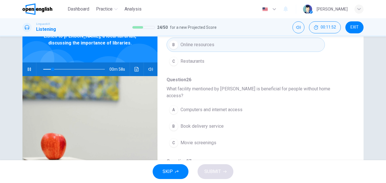
scroll to position [84, 0]
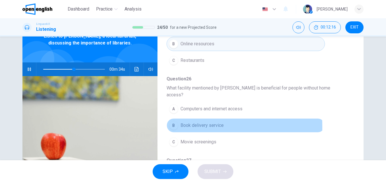
click at [172, 121] on div "B" at bounding box center [173, 125] width 9 height 9
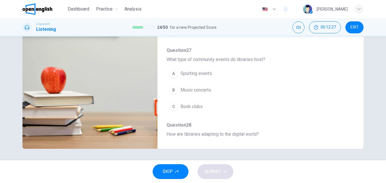
scroll to position [131, 0]
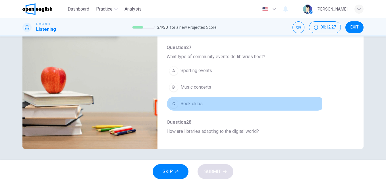
drag, startPoint x: 183, startPoint y: 97, endPoint x: 198, endPoint y: 96, distance: 15.7
click at [184, 100] on span "Book clubs" at bounding box center [192, 103] width 22 height 7
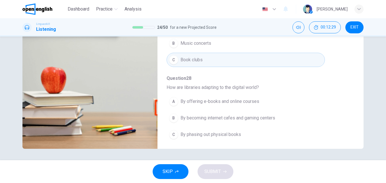
scroll to position [176, 0]
type input "*"
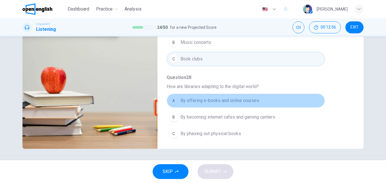
click at [257, 97] on span "By offering e-books and online courses" at bounding box center [220, 100] width 79 height 7
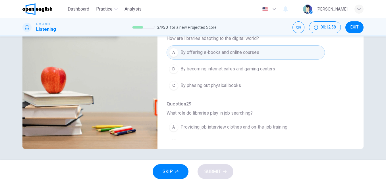
scroll to position [246, 0]
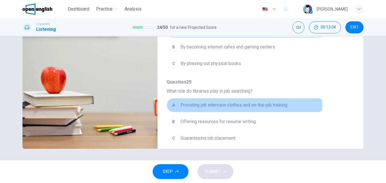
drag, startPoint x: 219, startPoint y: 99, endPoint x: 220, endPoint y: 113, distance: 13.9
click at [220, 102] on span "Providing job interview clothes and on-the-job training" at bounding box center [234, 105] width 107 height 7
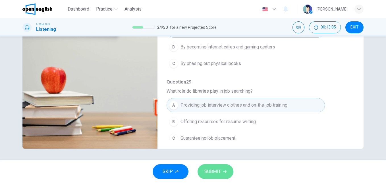
click at [221, 168] on button "SUBMIT" at bounding box center [216, 171] width 36 height 15
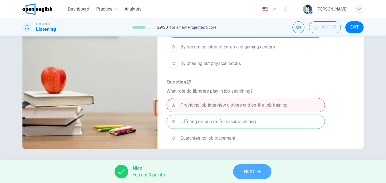
click at [250, 168] on span "NEXT" at bounding box center [249, 171] width 11 height 8
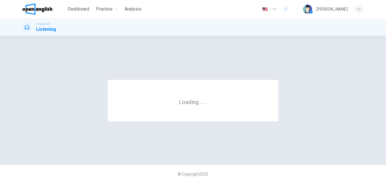
scroll to position [0, 0]
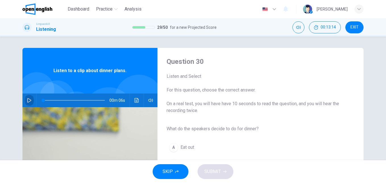
click at [28, 99] on icon "button" at bounding box center [29, 100] width 5 height 5
click at [28, 99] on icon "button" at bounding box center [29, 100] width 4 height 5
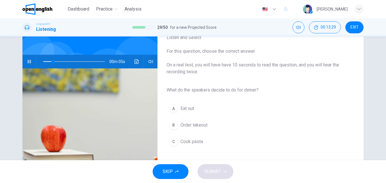
scroll to position [55, 0]
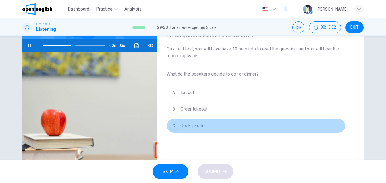
click at [178, 126] on button "C Cook pasta" at bounding box center [256, 125] width 179 height 14
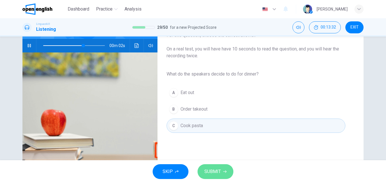
click at [215, 171] on span "SUBMIT" at bounding box center [213, 171] width 17 height 8
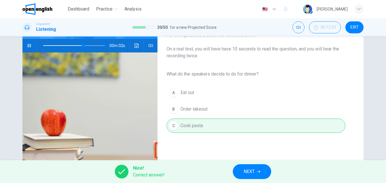
type input "**"
click at [247, 170] on span "NEXT" at bounding box center [249, 171] width 11 height 8
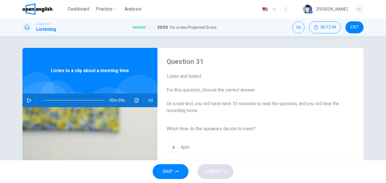
click at [27, 101] on icon "button" at bounding box center [29, 100] width 5 height 5
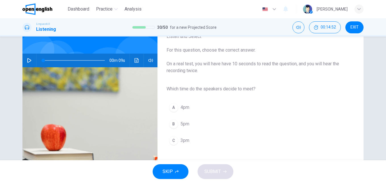
scroll to position [50, 0]
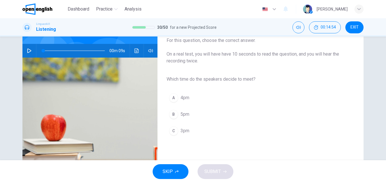
click at [25, 53] on button "button" at bounding box center [29, 51] width 9 height 14
click at [186, 133] on span "3pm" at bounding box center [185, 130] width 9 height 7
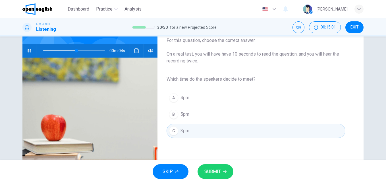
click at [221, 169] on button "SUBMIT" at bounding box center [216, 171] width 36 height 15
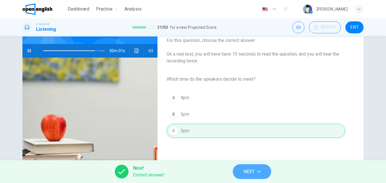
click at [260, 174] on button "NEXT" at bounding box center [252, 171] width 38 height 15
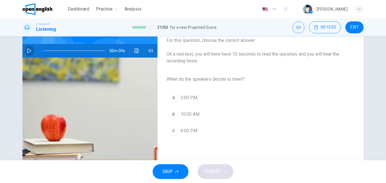
click at [29, 52] on icon "button" at bounding box center [29, 50] width 5 height 5
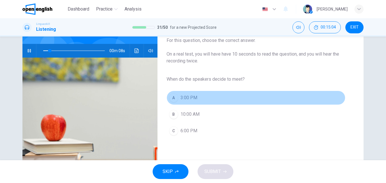
click at [195, 98] on span "3:00 PM" at bounding box center [189, 97] width 17 height 7
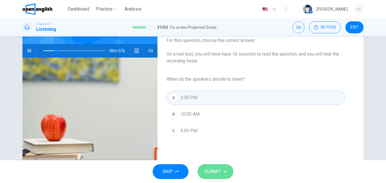
click at [208, 168] on span "SUBMIT" at bounding box center [213, 171] width 17 height 8
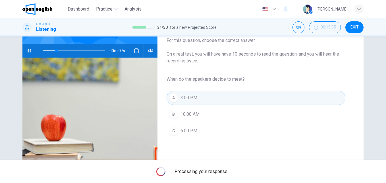
type input "**"
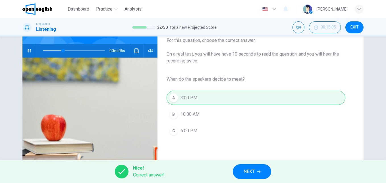
click at [250, 170] on span "NEXT" at bounding box center [249, 171] width 11 height 8
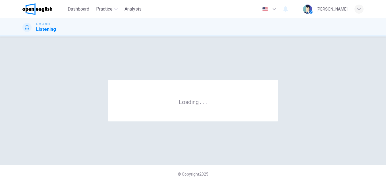
scroll to position [0, 0]
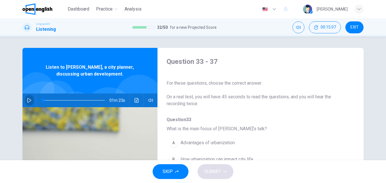
click at [28, 99] on icon "button" at bounding box center [29, 100] width 4 height 5
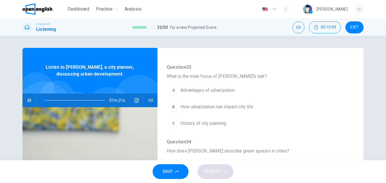
scroll to position [61, 0]
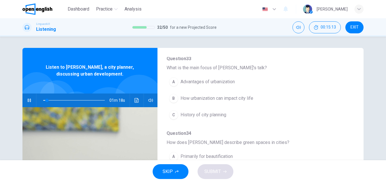
click at [200, 98] on span "How urbanization can impact city life" at bounding box center [217, 98] width 73 height 7
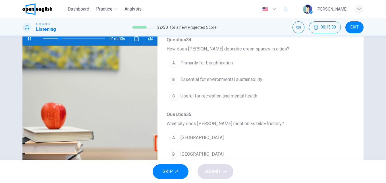
scroll to position [65, 0]
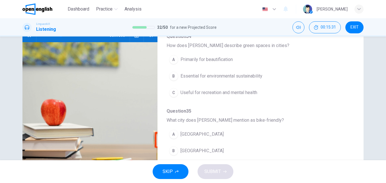
click at [209, 79] on span "Essential for environmental sustainability" at bounding box center [222, 76] width 82 height 7
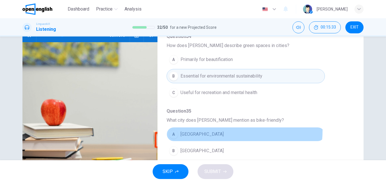
click at [195, 129] on button "A Los Angeles" at bounding box center [246, 134] width 159 height 14
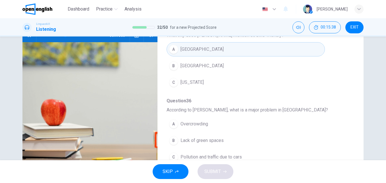
scroll to position [178, 0]
click at [331, 136] on div "A Overcrowding B Lack of green spaces C Pollution and traffic due to cars" at bounding box center [256, 140] width 179 height 50
click at [210, 154] on span "Pollution and traffic due to cars" at bounding box center [211, 156] width 61 height 7
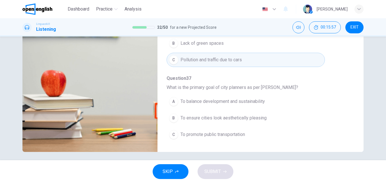
scroll to position [97, 0]
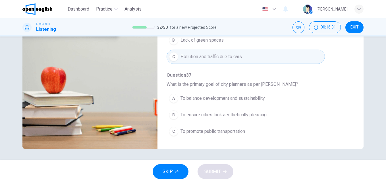
type input "*"
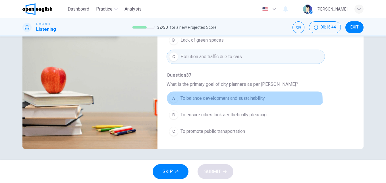
click at [191, 102] on button "A To balance development and sustainability" at bounding box center [246, 98] width 159 height 14
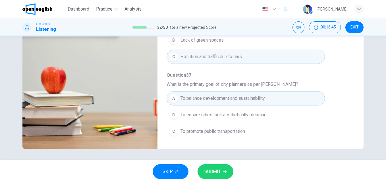
click at [203, 166] on button "SUBMIT" at bounding box center [216, 171] width 36 height 15
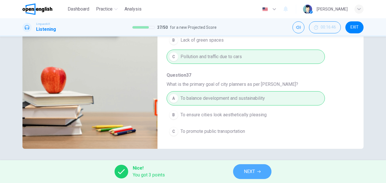
click at [243, 168] on button "NEXT" at bounding box center [252, 171] width 38 height 15
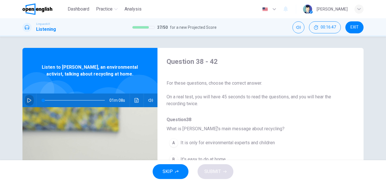
click at [27, 98] on button "button" at bounding box center [29, 100] width 9 height 14
type input "*"
